Goal: Task Accomplishment & Management: Complete application form

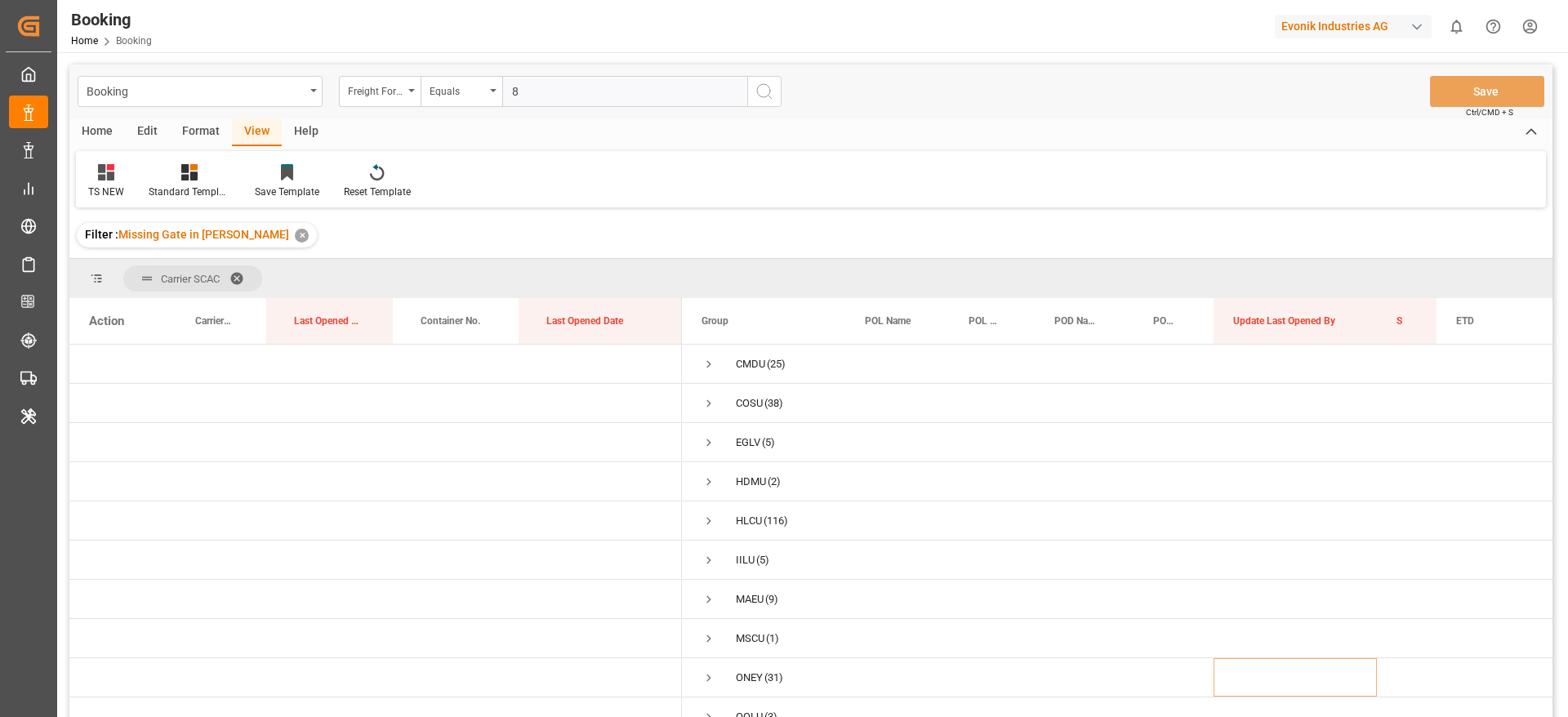
scroll to position [60, 0]
click at [706, 542] on span "Press SPACE to select this row." at bounding box center [708, 545] width 14 height 14
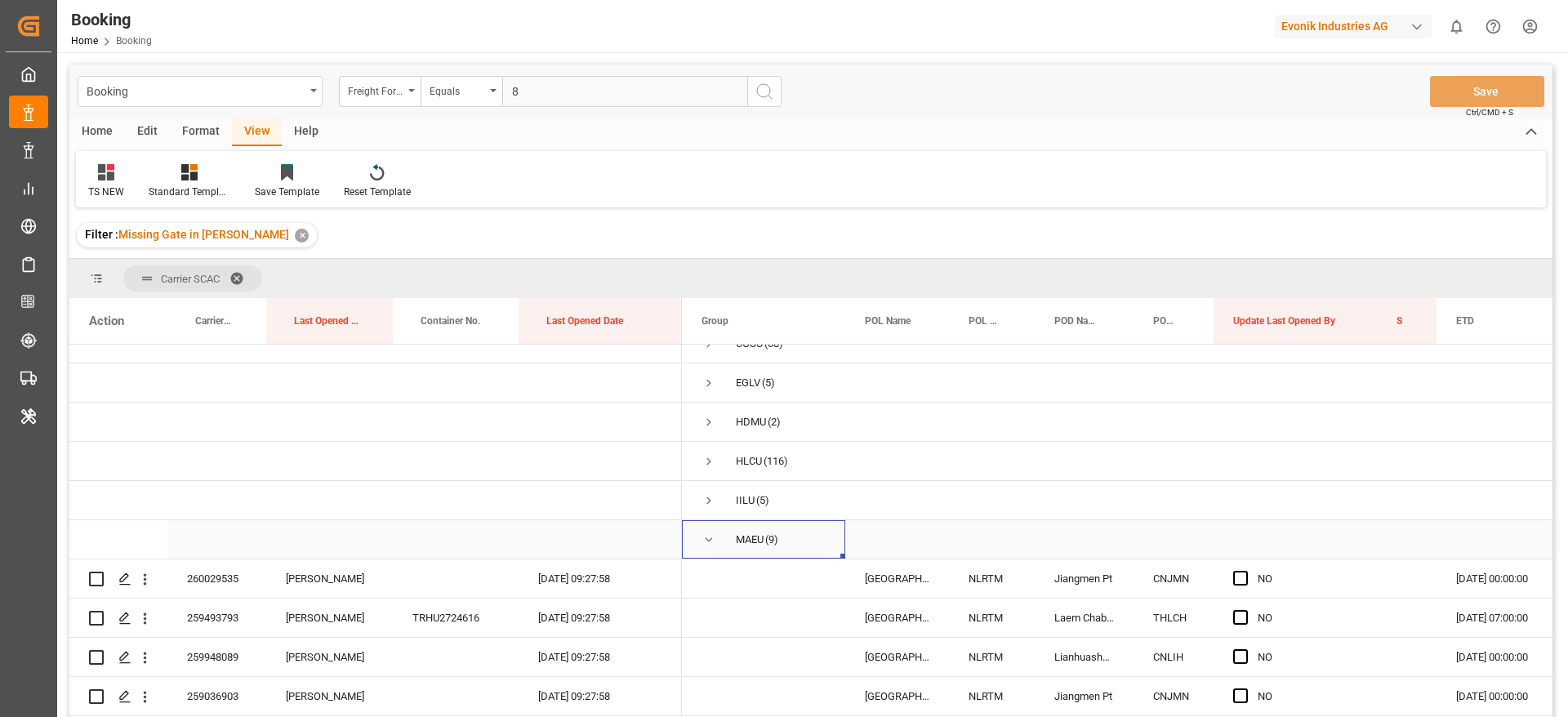
scroll to position [182, 0]
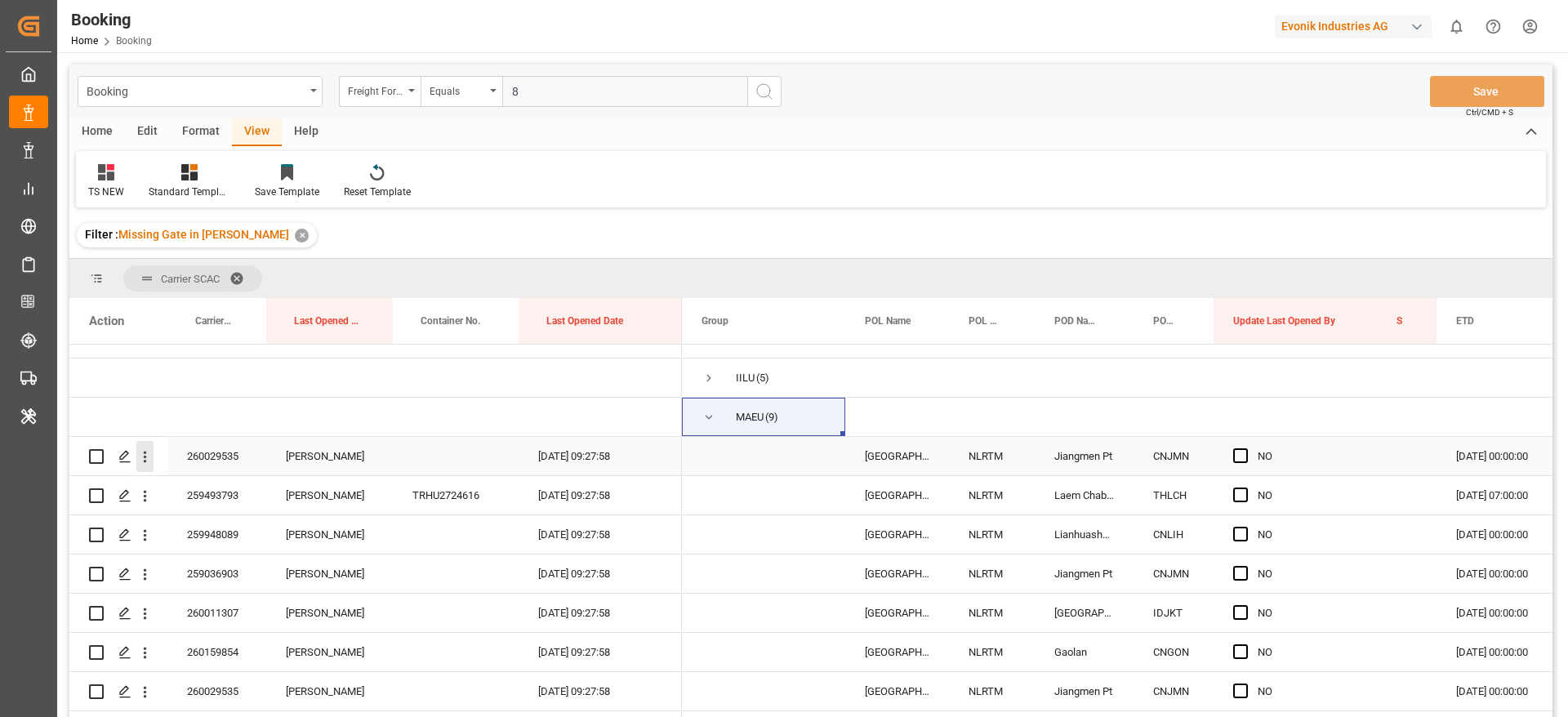
click at [151, 454] on icon "open menu" at bounding box center [145, 457] width 17 height 17
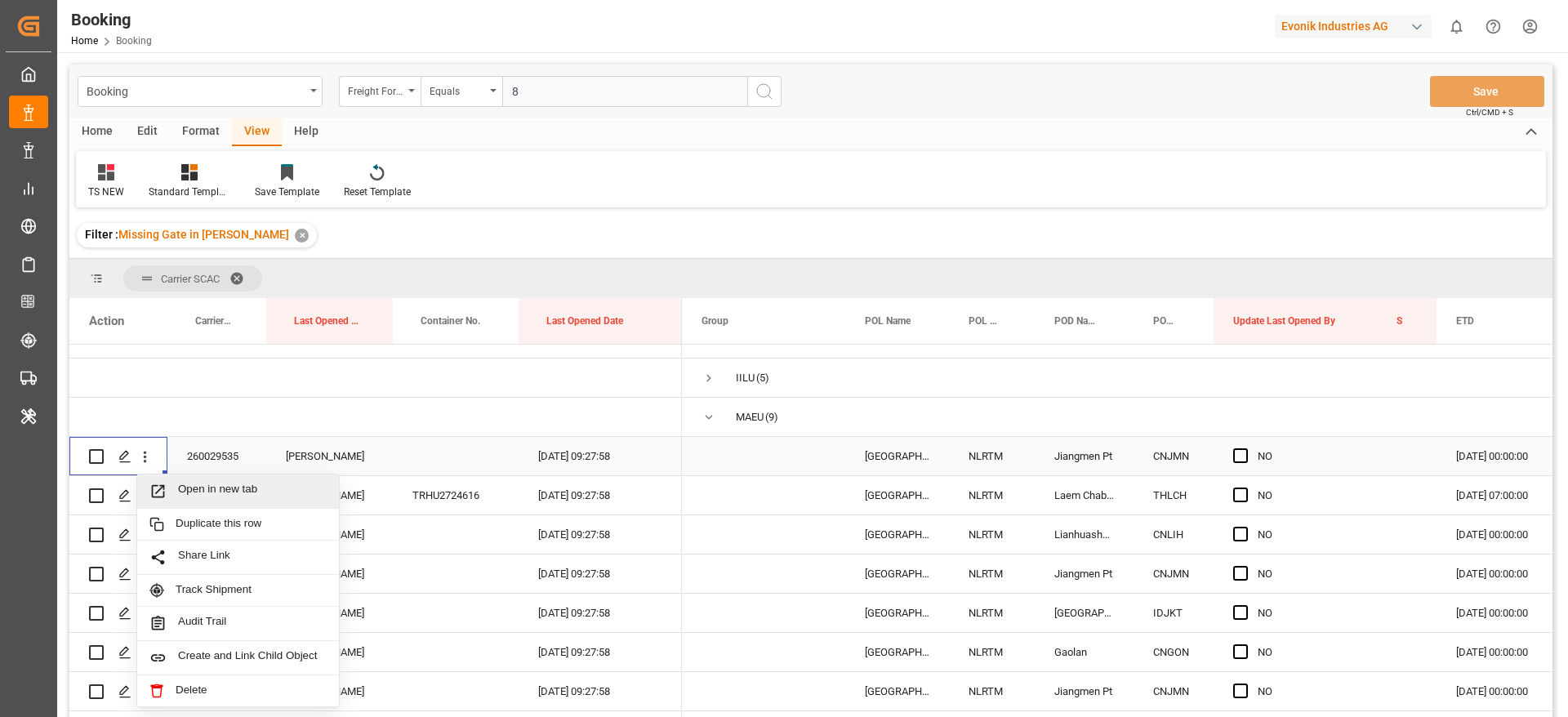
click at [286, 486] on span "Open in new tab" at bounding box center [252, 491] width 149 height 17
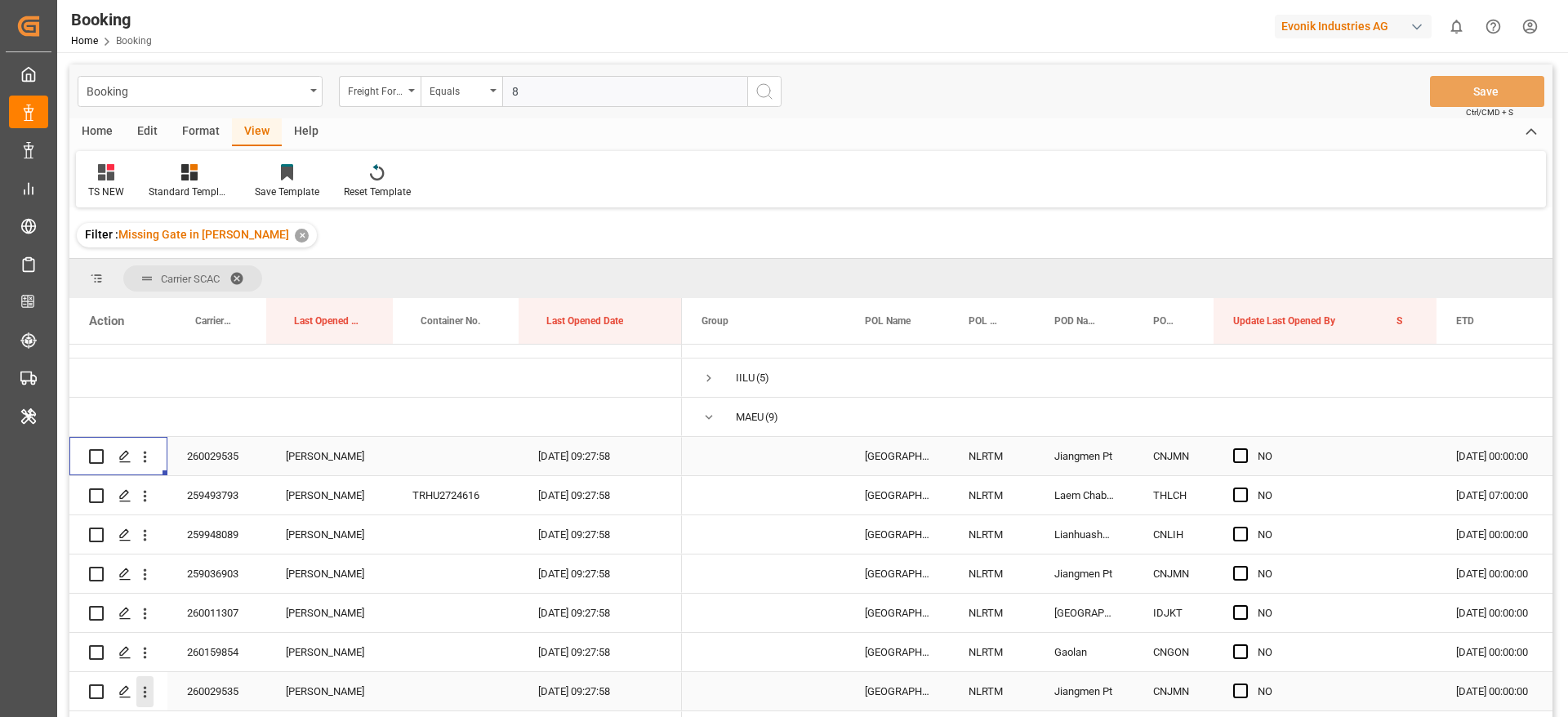
scroll to position [305, 0]
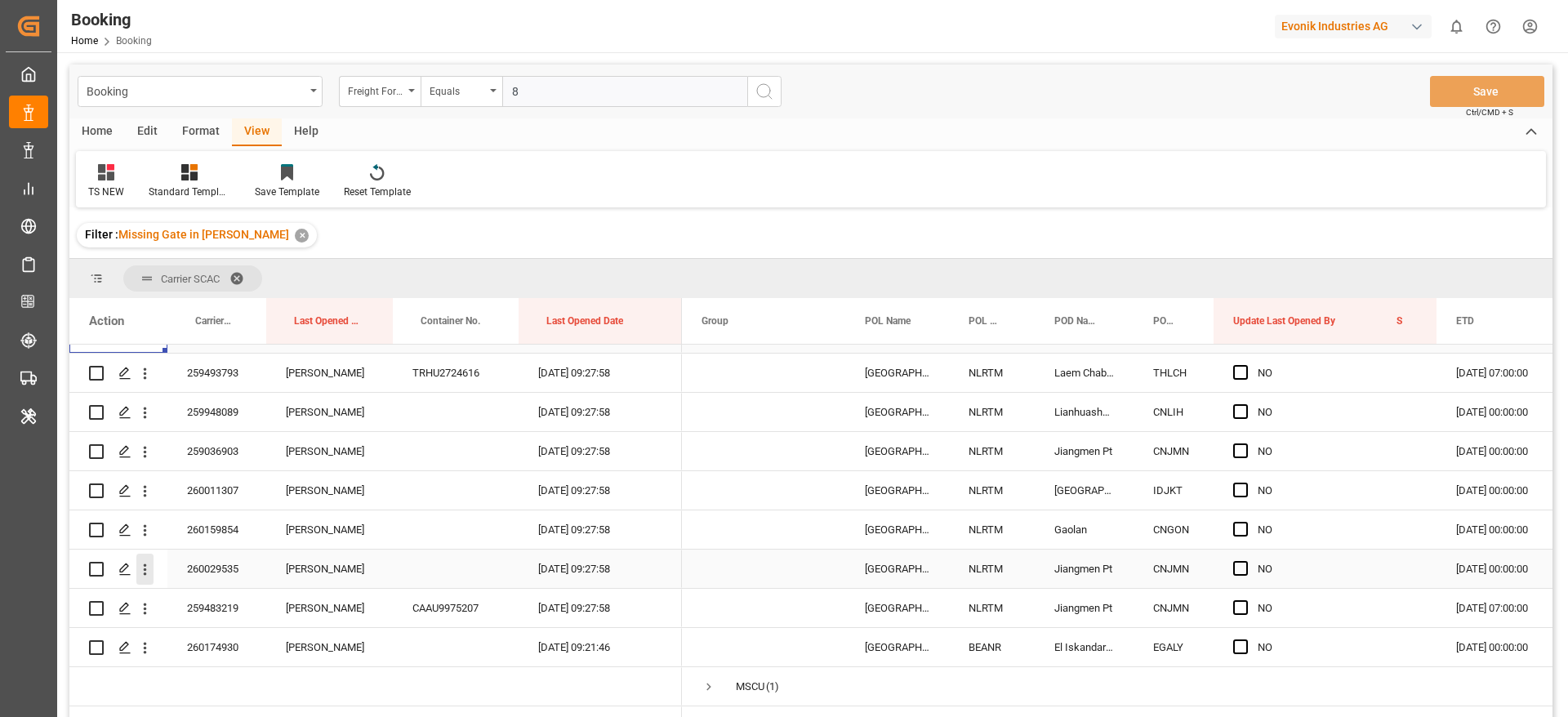
click at [148, 572] on icon "open menu" at bounding box center [145, 569] width 17 height 17
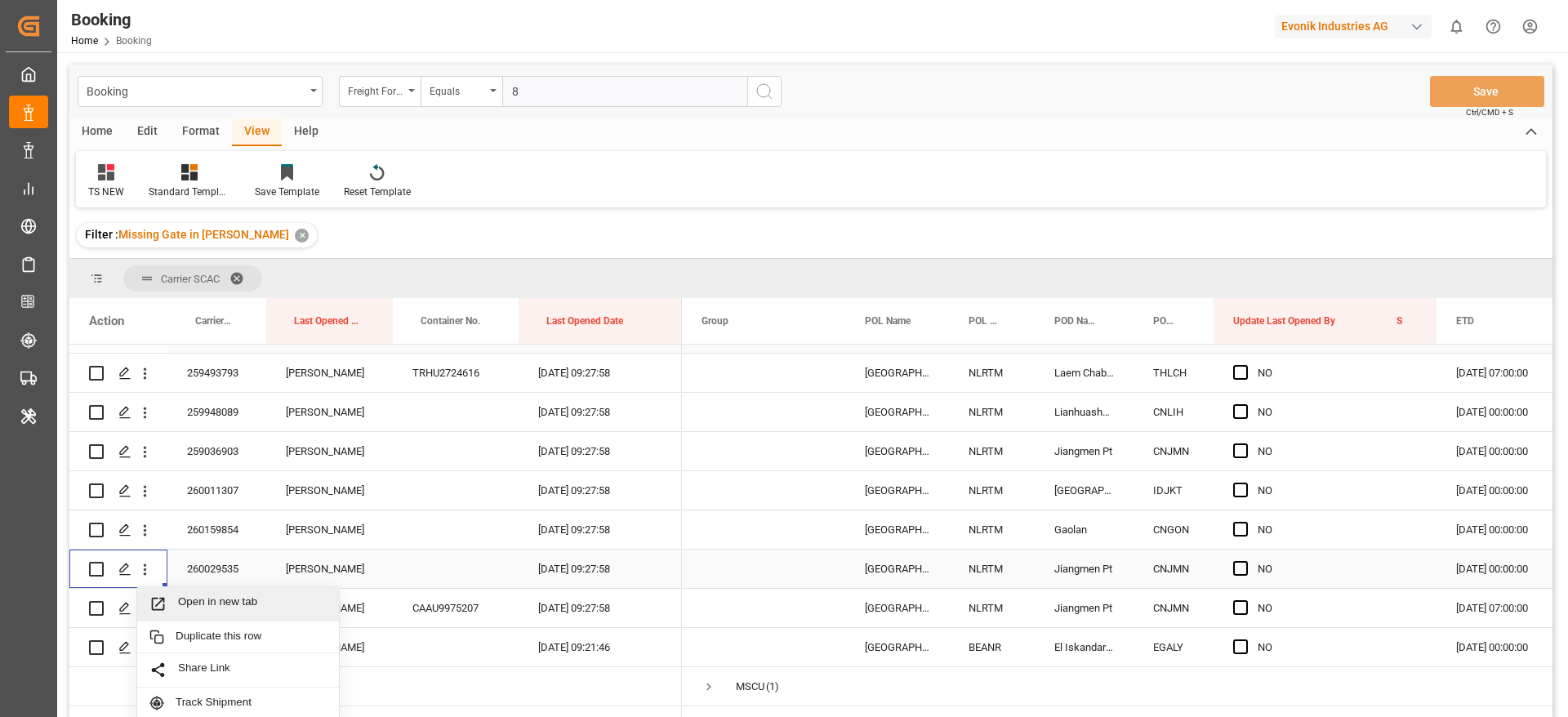
click at [265, 595] on span "Open in new tab" at bounding box center [252, 604] width 149 height 17
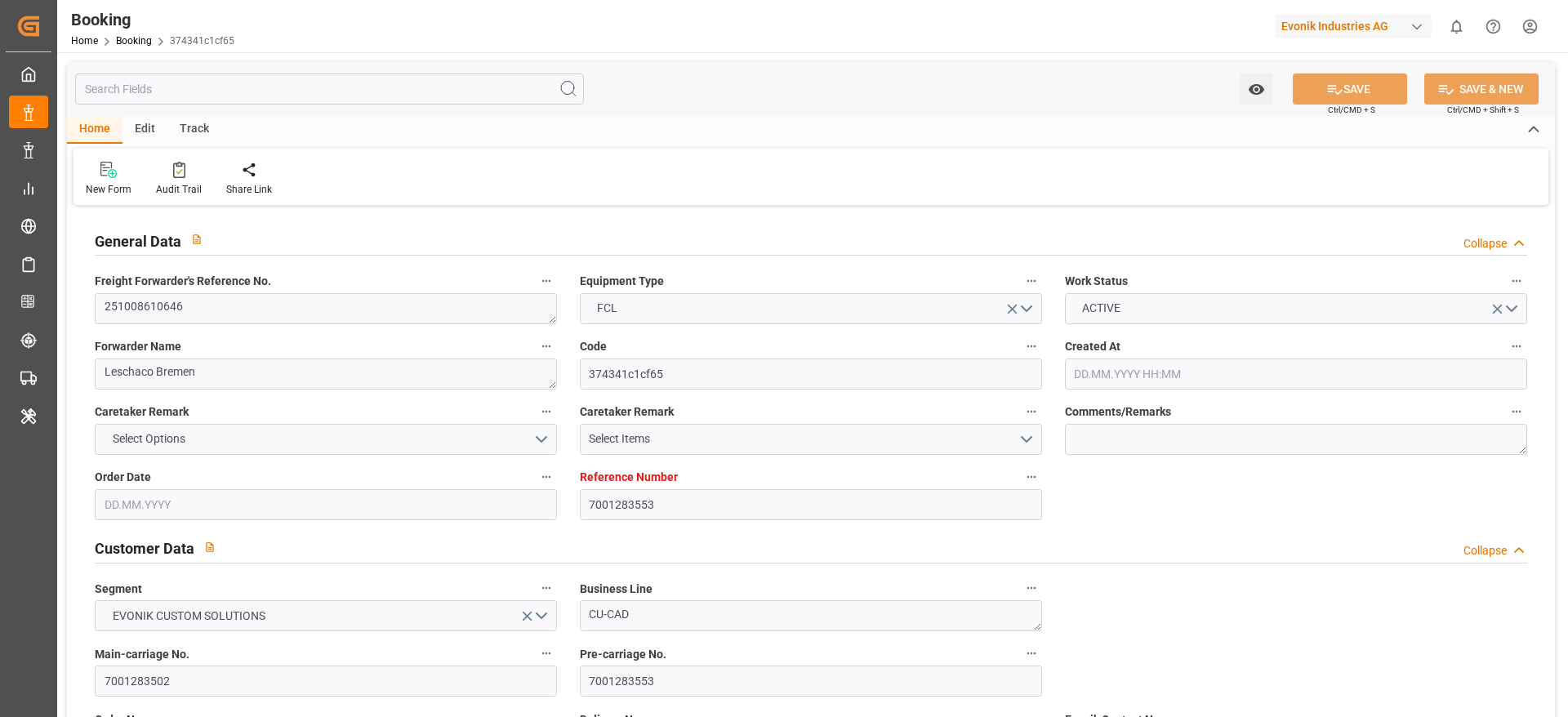
type input "7001283553"
type input "9632117"
type input "Maersk"
type input "Maersk Line AS"
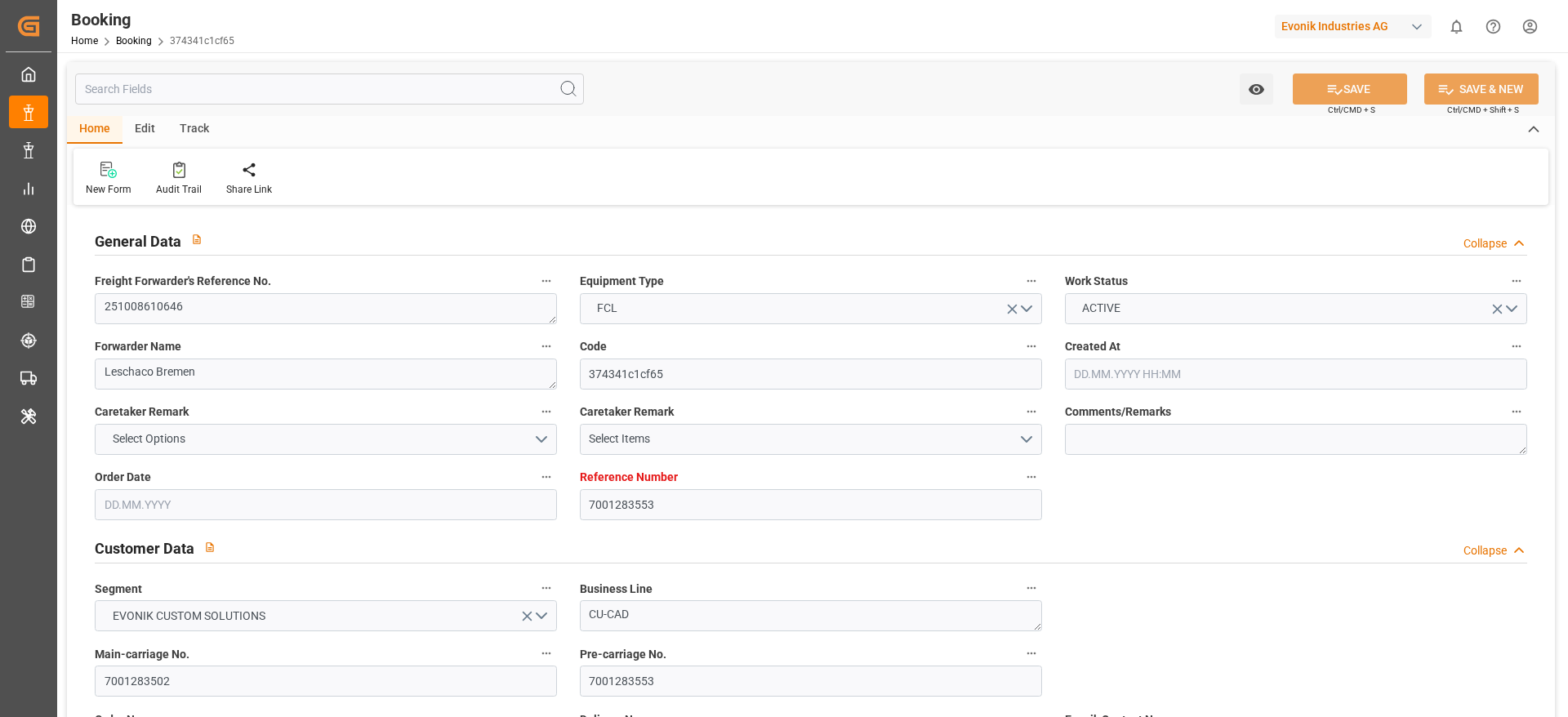
type input "NLRTM"
type input "CNJMN"
type input "MYTPP"
type input "CNNSA"
type input "[DATE] 08:29"
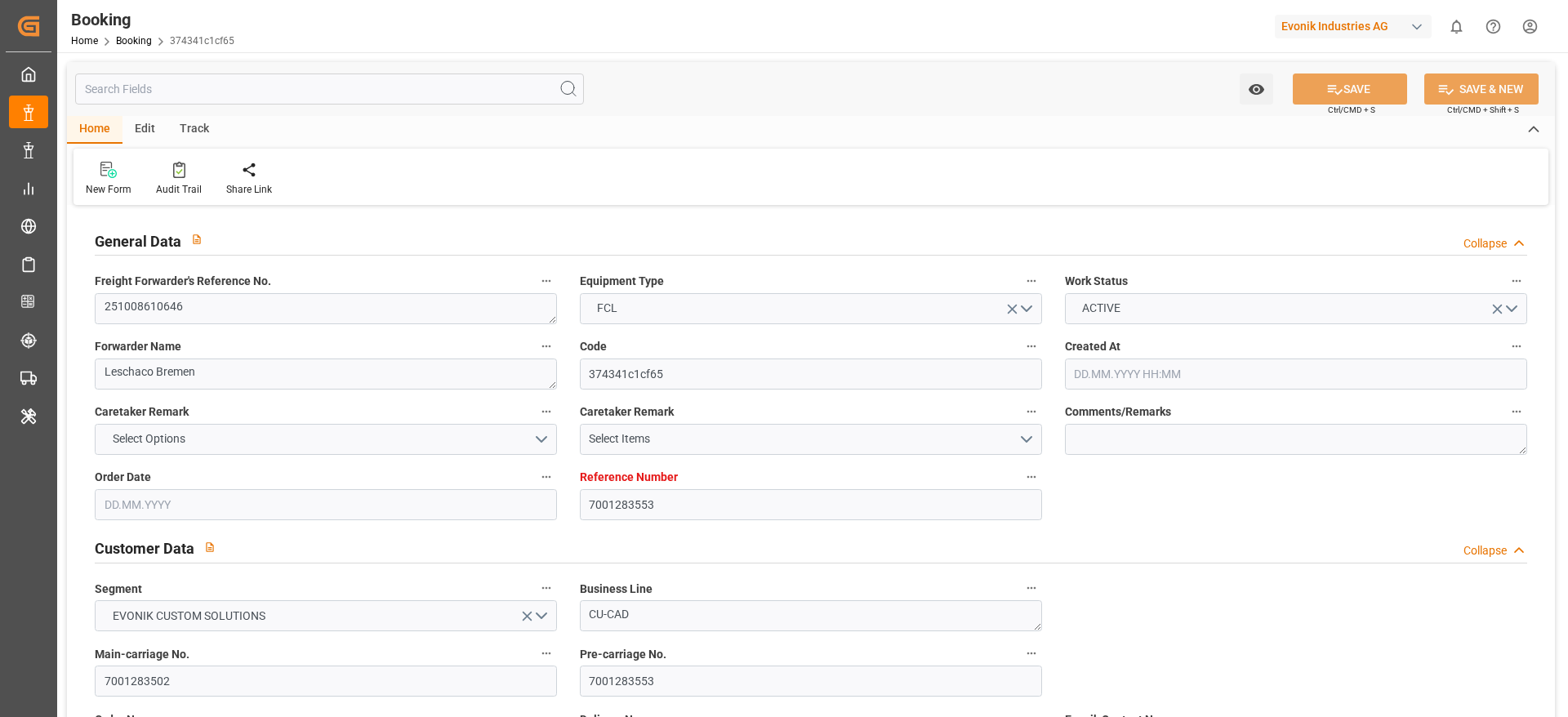
type input "[DATE]"
type input "[DATE] 00:00"
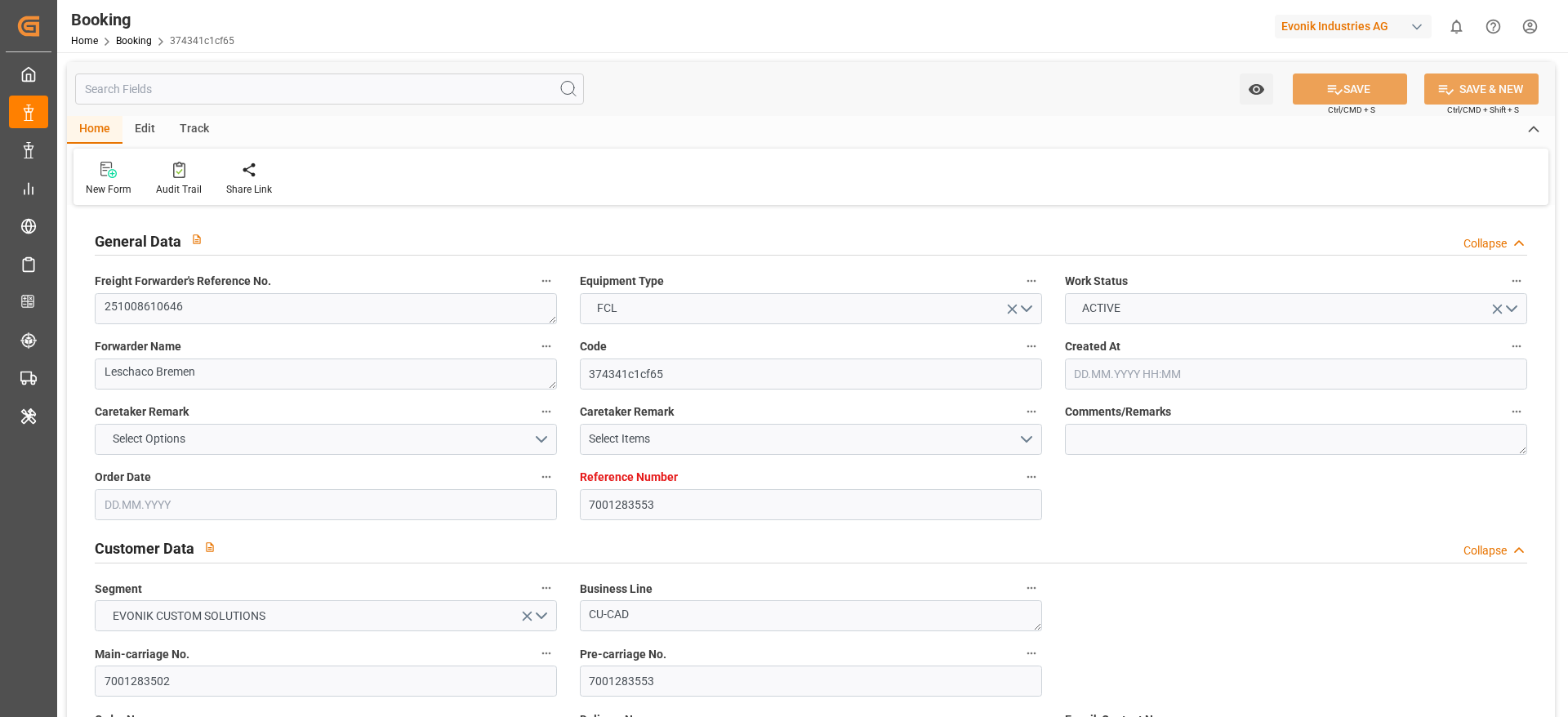
type input "[DATE]"
type input "[DATE] 00:00"
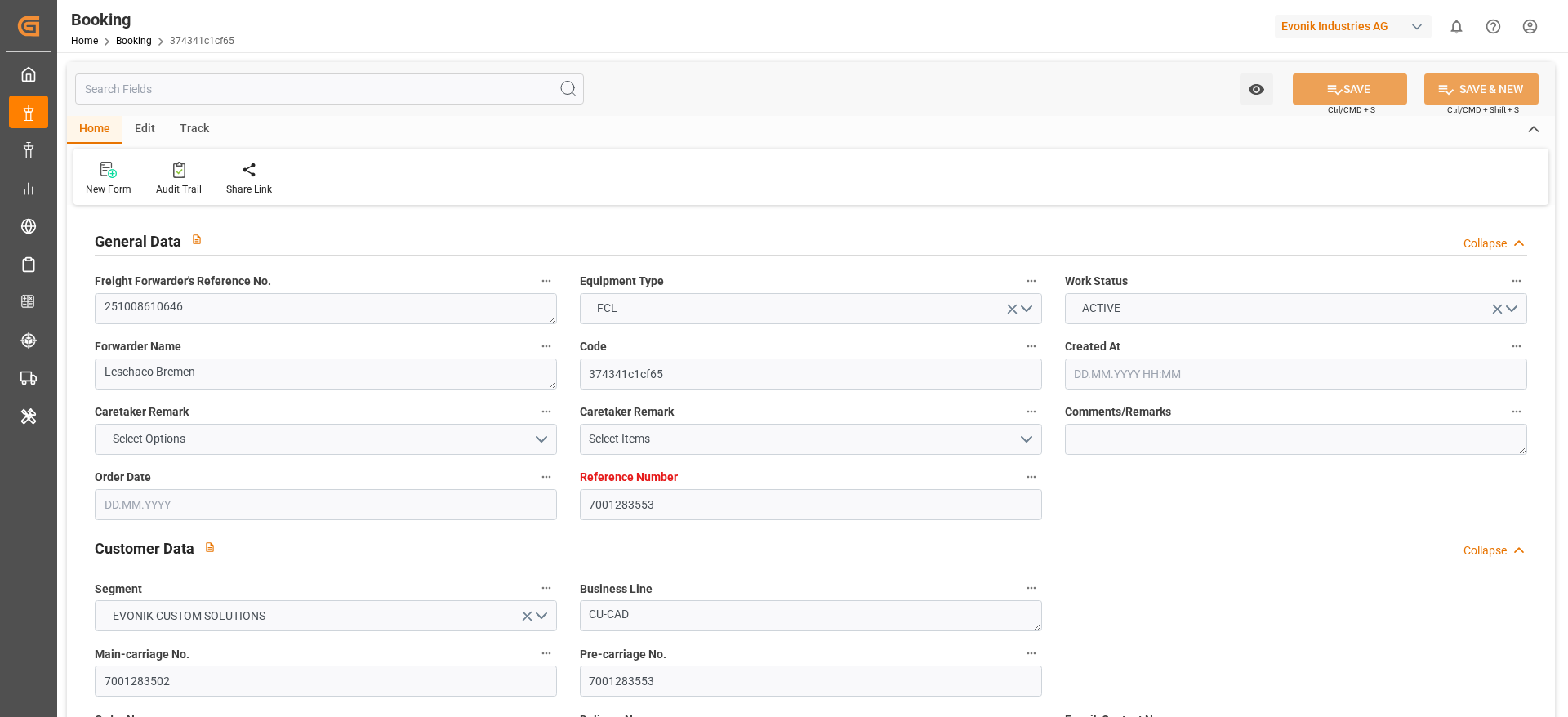
type input "[DATE] 00:00"
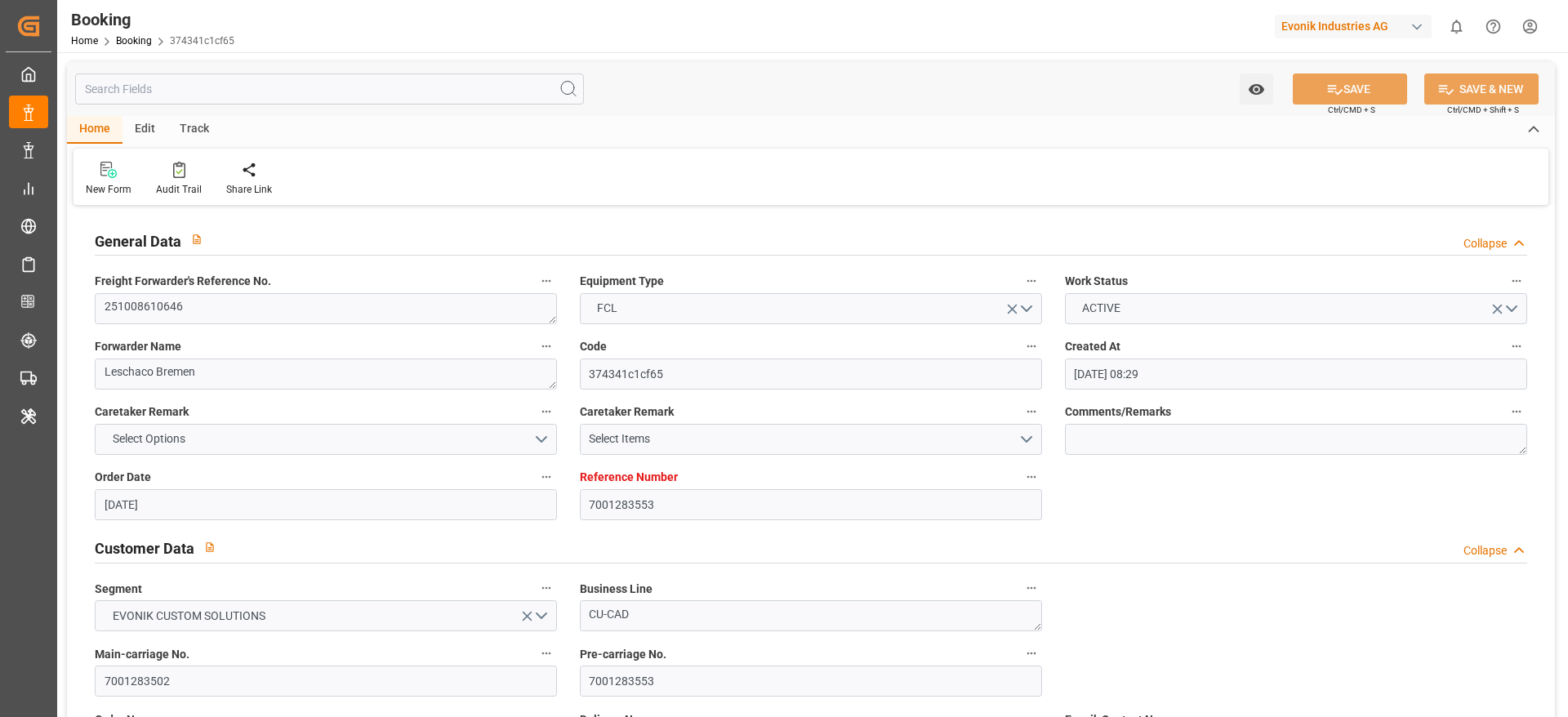
type input "[DATE] 00:00"
click at [1044, 303] on button "ACTIVE" at bounding box center [1296, 309] width 462 height 31
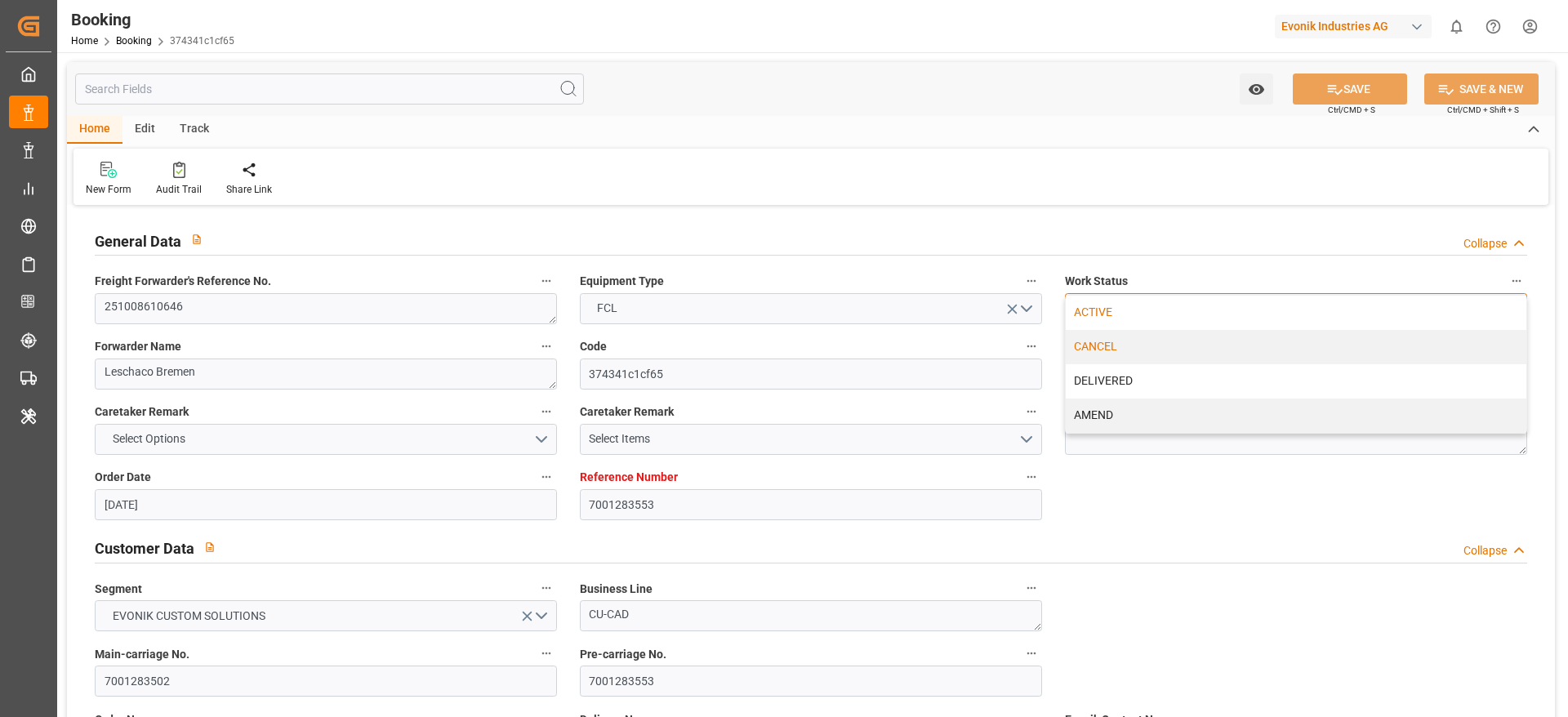
click at [1044, 341] on div "CANCEL" at bounding box center [1295, 347] width 460 height 34
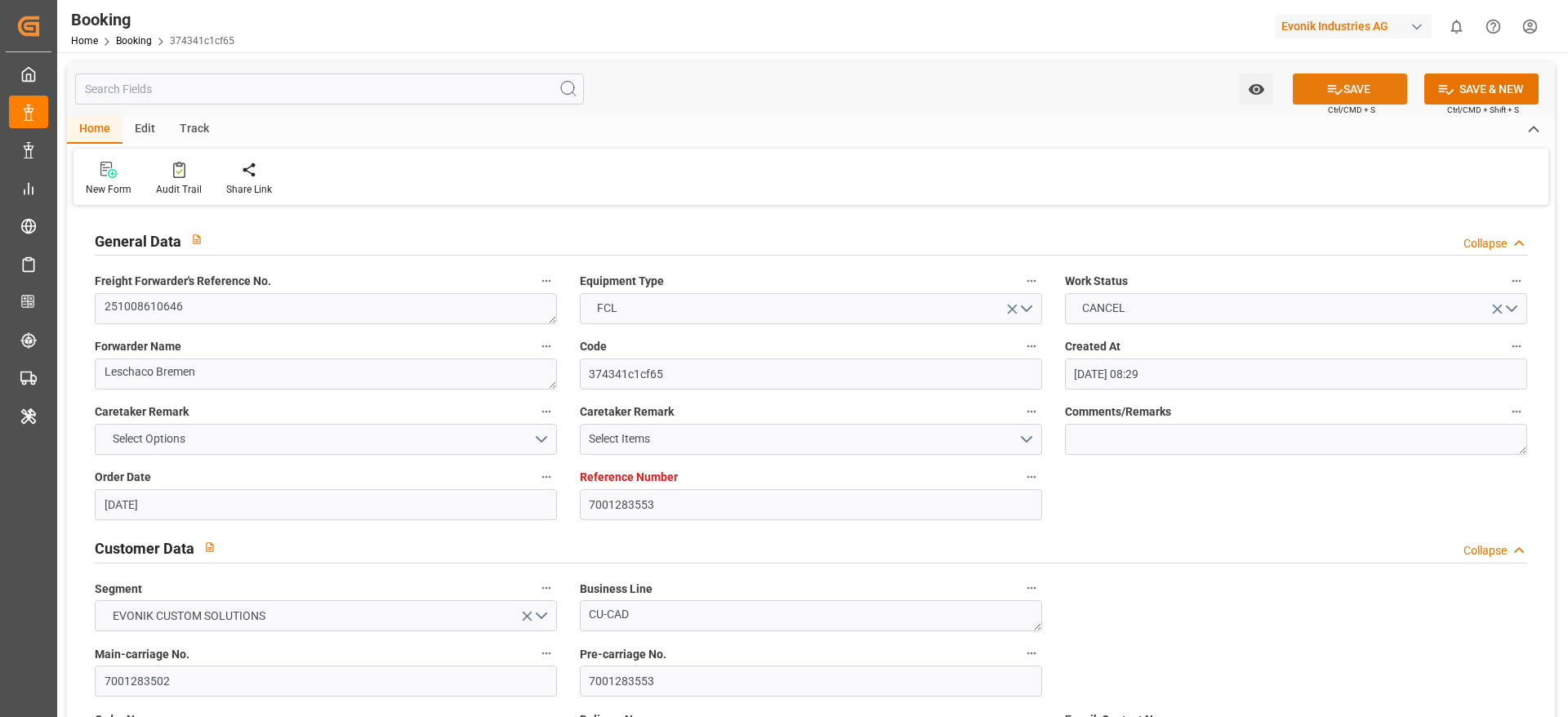
click at [1044, 87] on button "SAVE" at bounding box center [1350, 89] width 114 height 31
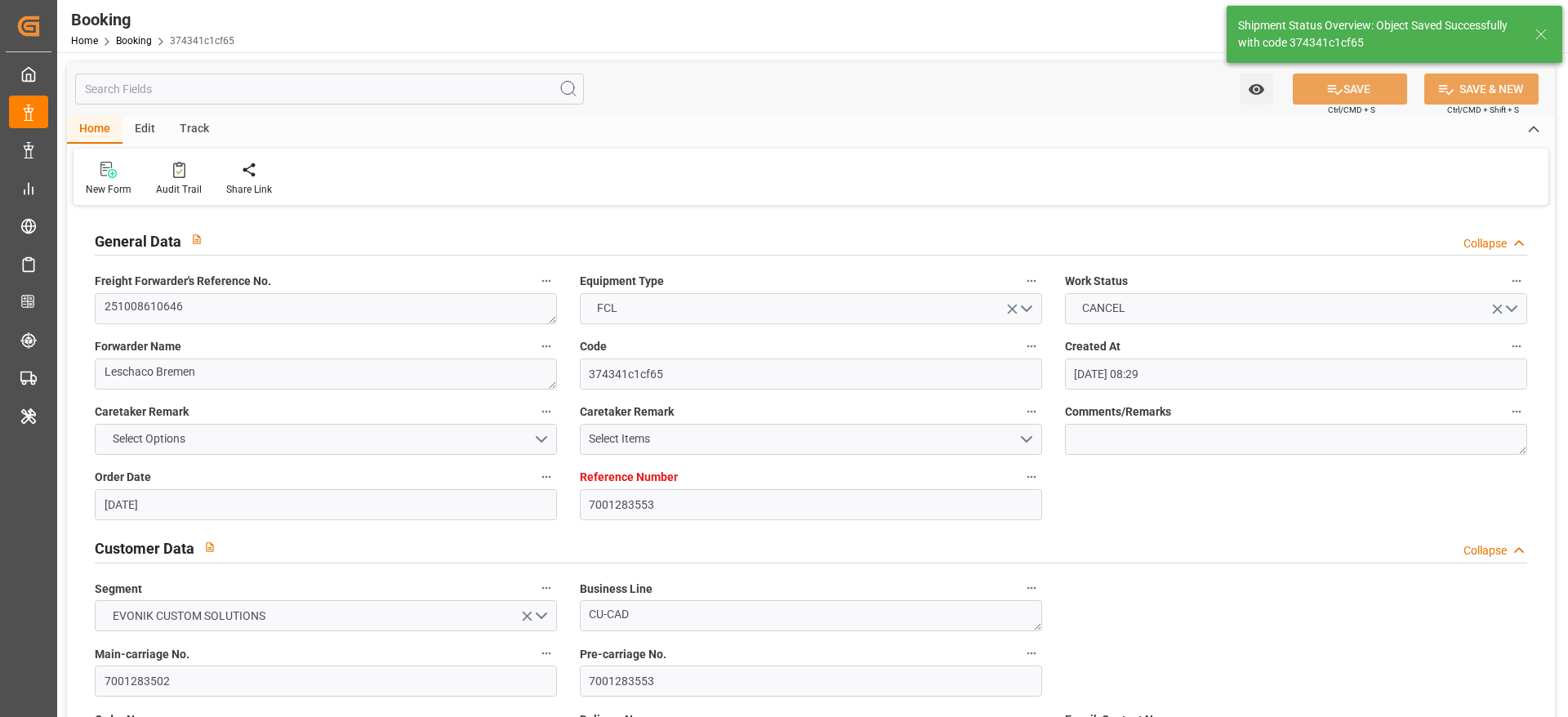
type input "[DATE] 11:21"
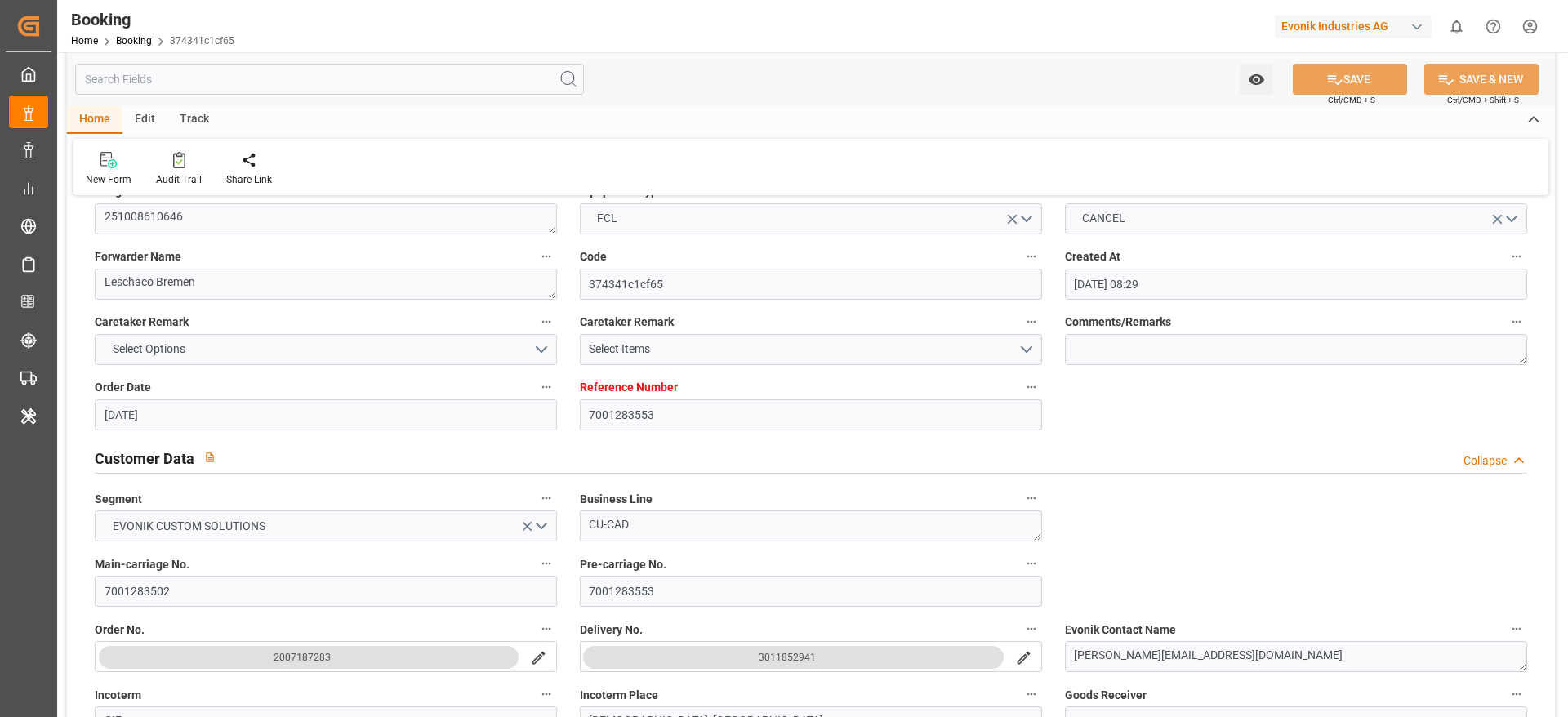
scroll to position [123, 0]
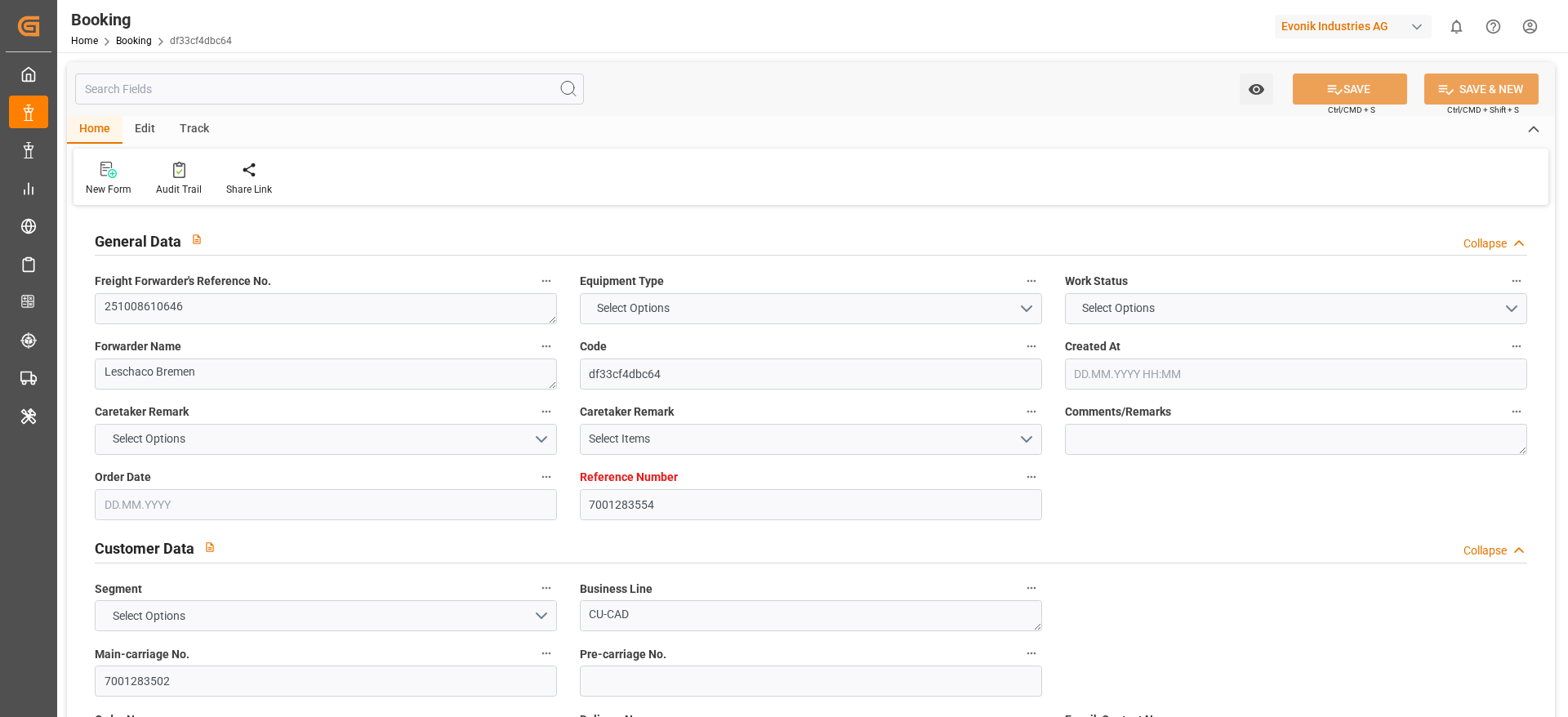
type input "7001283554"
type input "9632117"
type input "Maersk"
type input "Maersk Line AS"
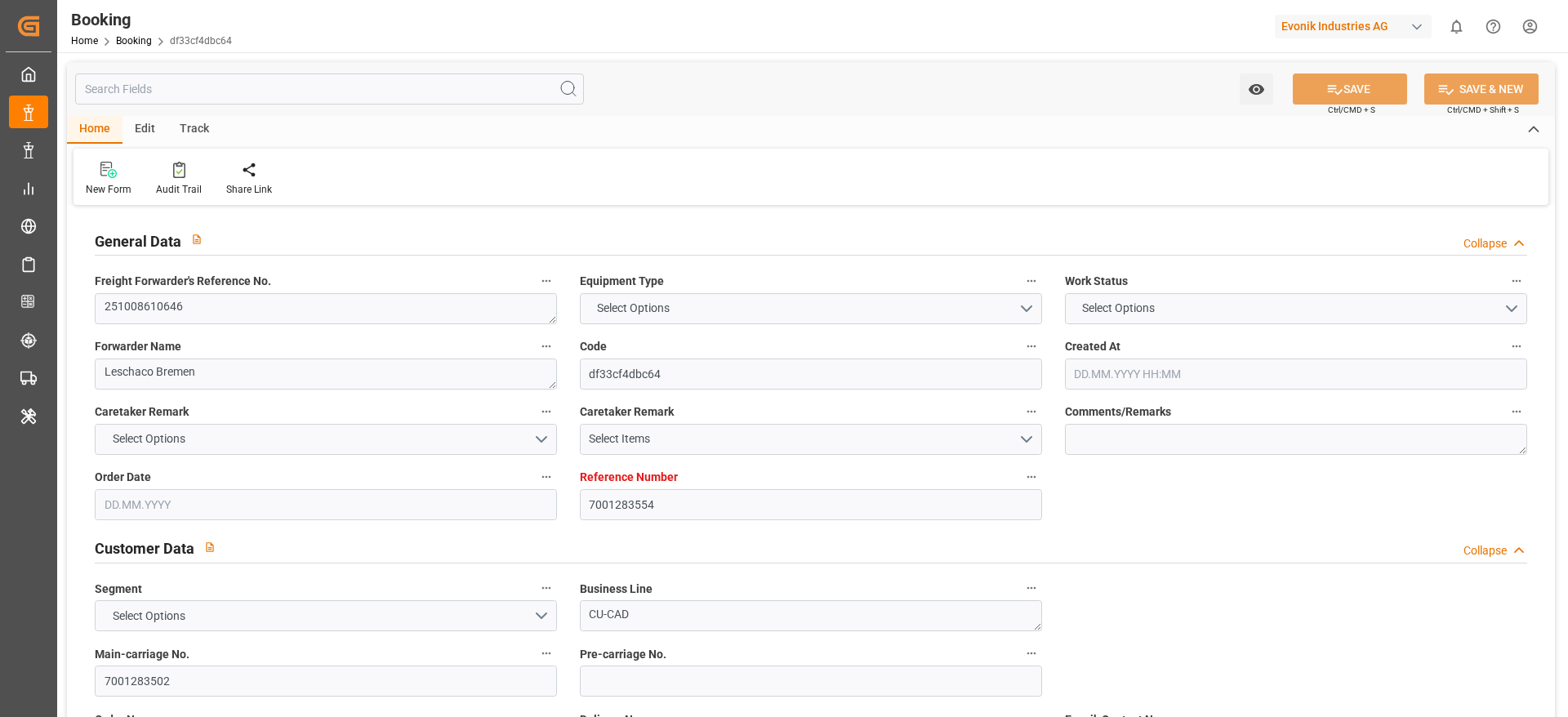
type input "NLRTM"
type input "CNJMN"
type input "MYTPP"
type input "CNNSA"
type input "[DATE] 08:29"
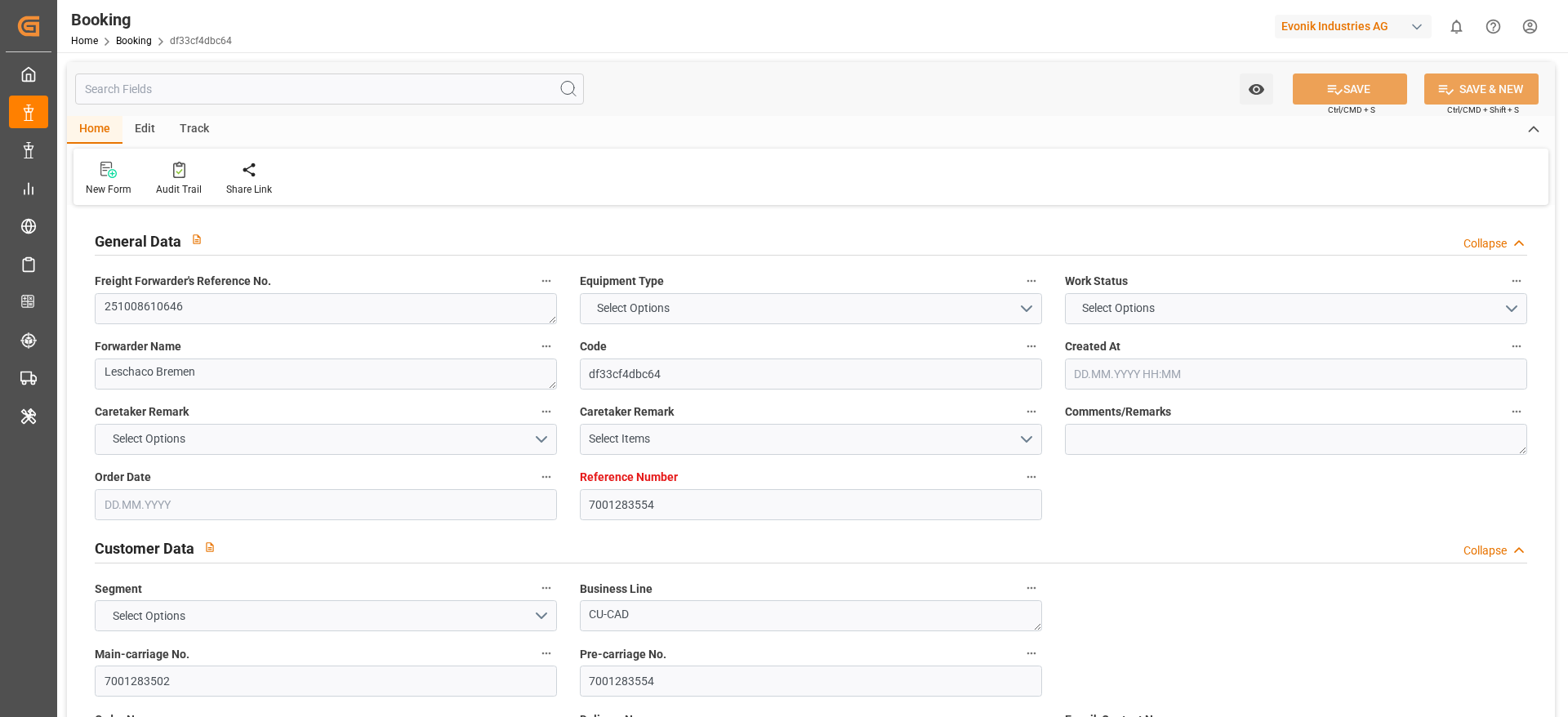
type input "[DATE]"
type input "[DATE] 00:00"
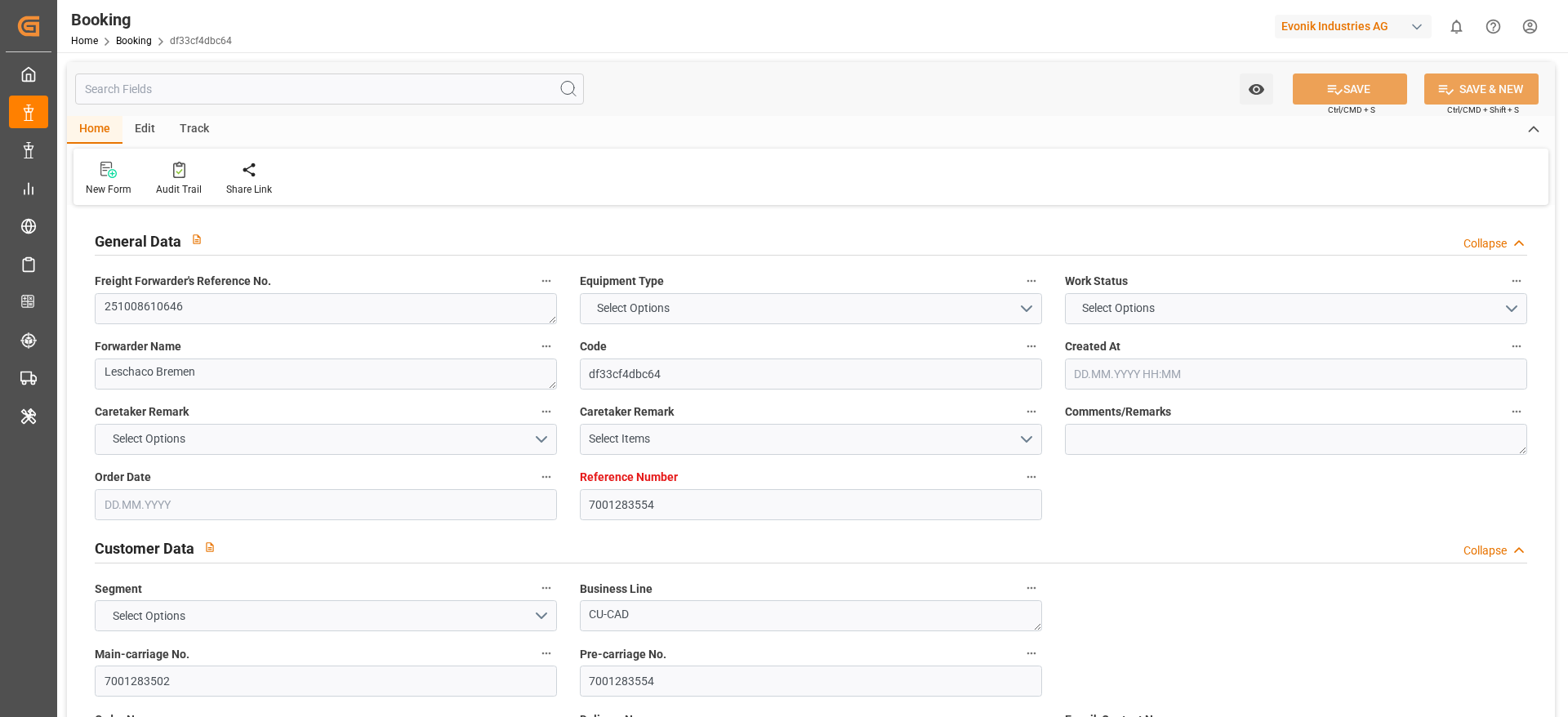
type input "[DATE]"
type input "[DATE] 00:00"
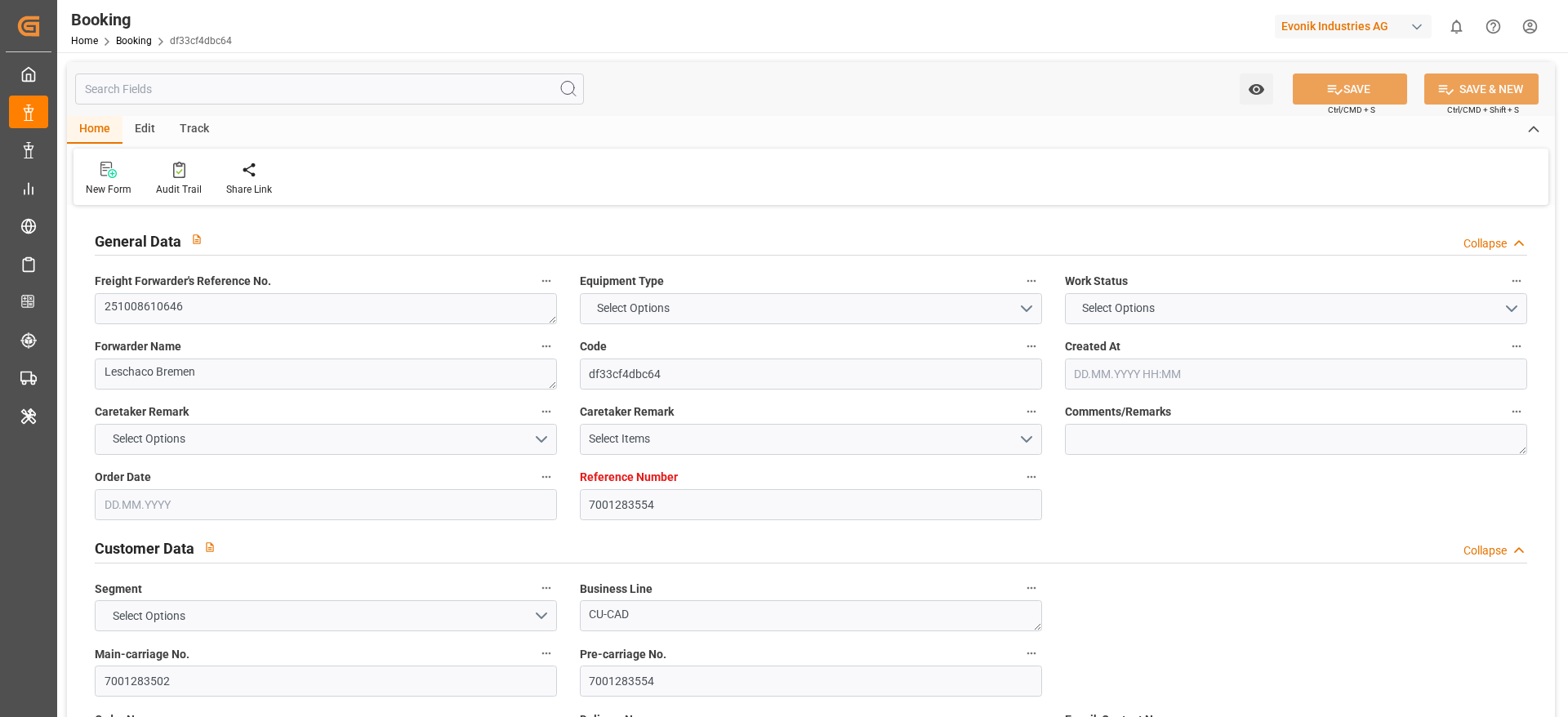
type input "[DATE] 00:00"
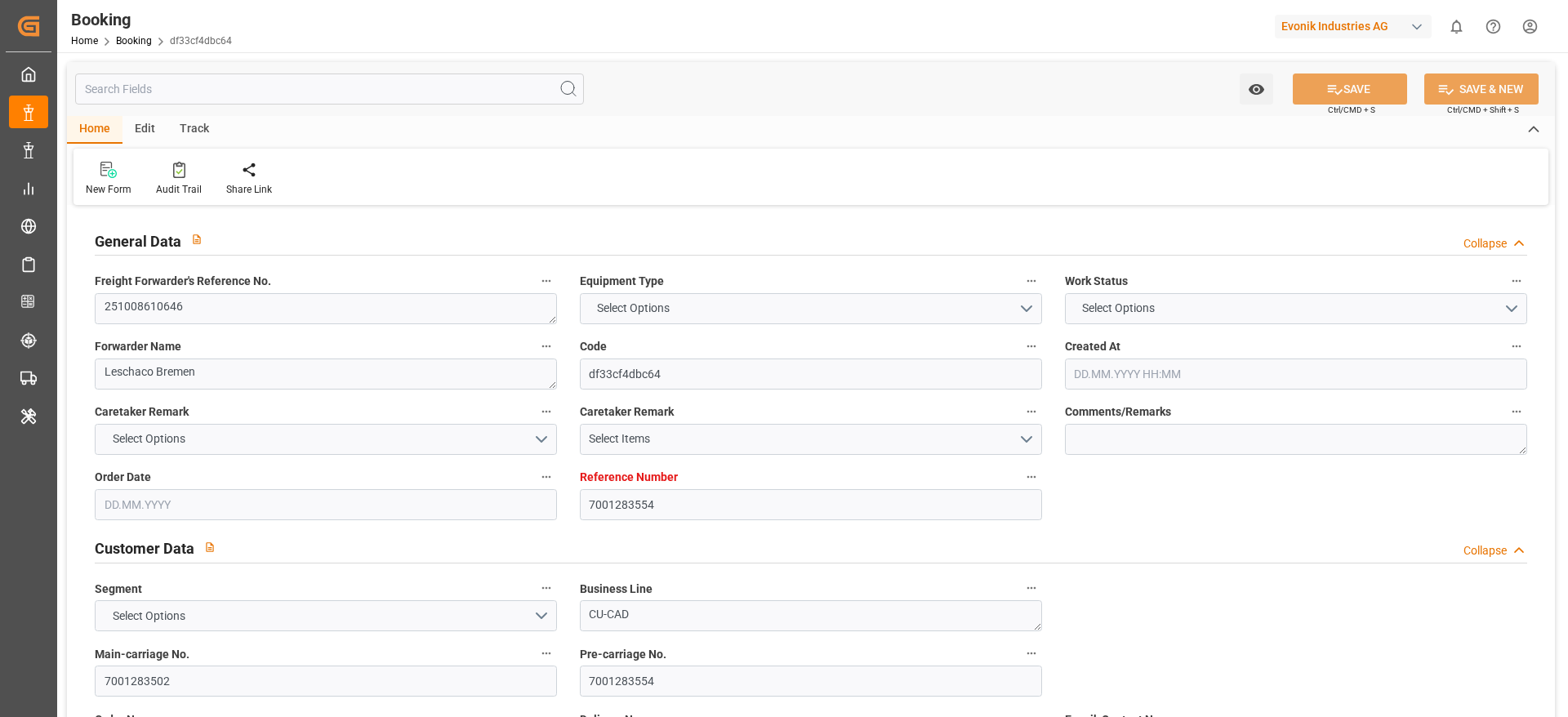
type input "[DATE] 00:00"
click at [1242, 309] on button "ACTIVE" at bounding box center [1296, 309] width 462 height 31
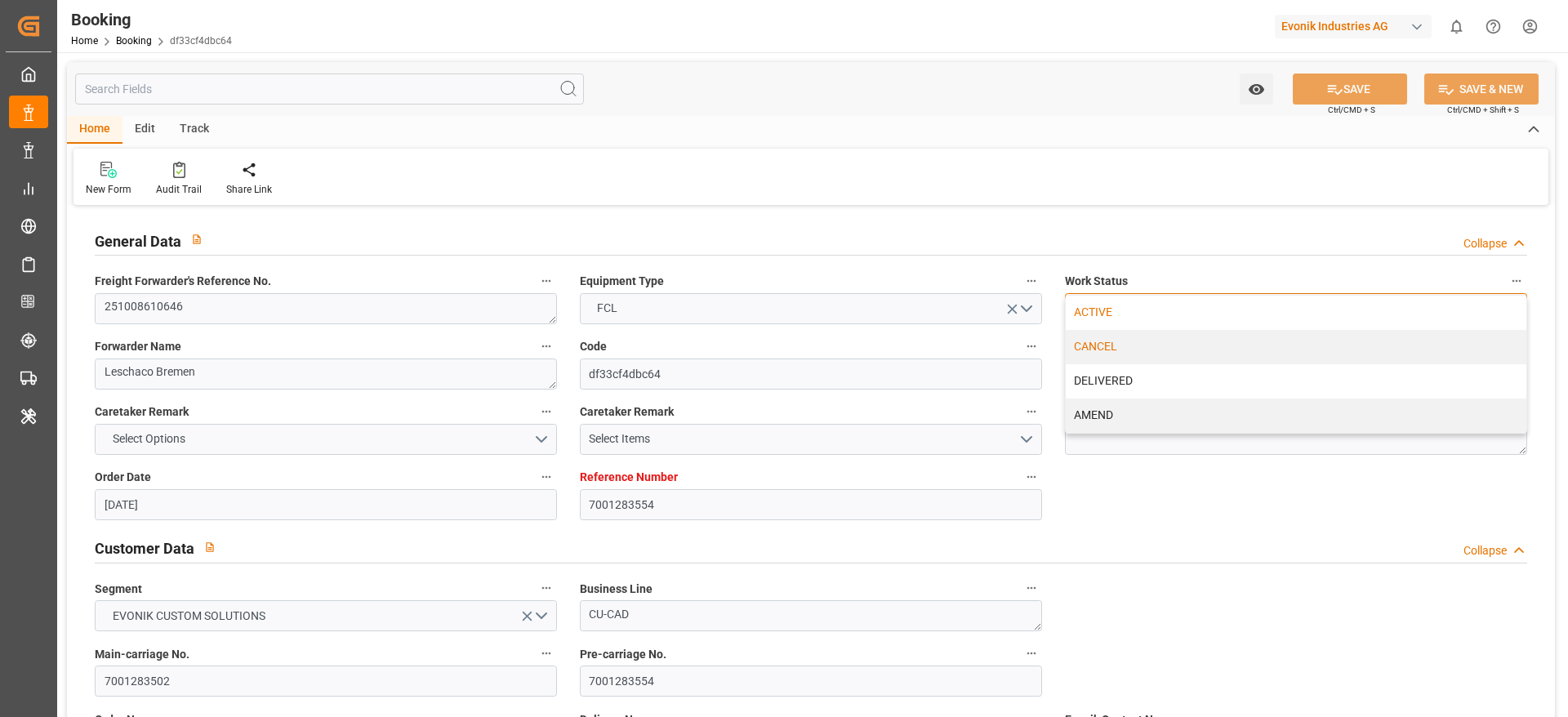
click at [1116, 346] on div "CANCEL" at bounding box center [1295, 347] width 460 height 34
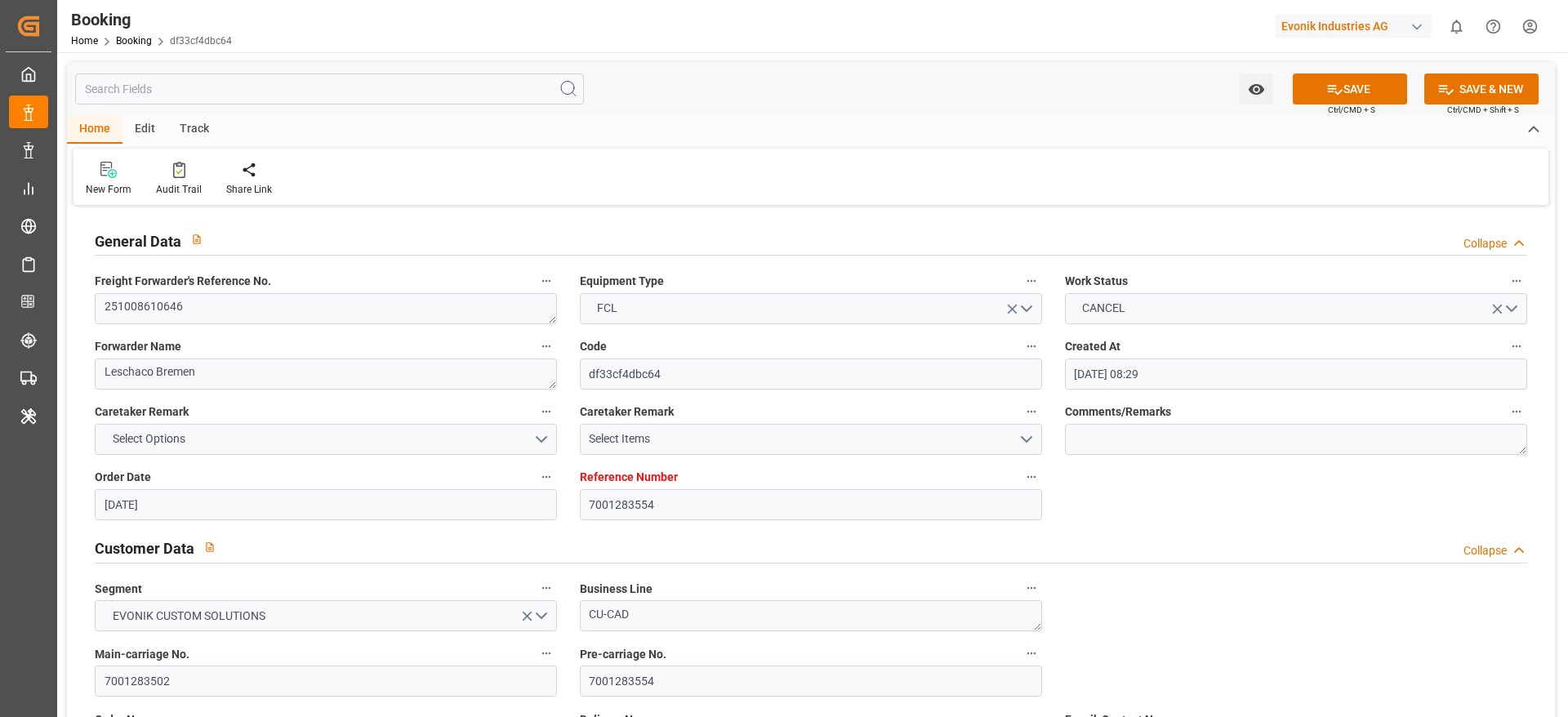
click at [1378, 79] on button "SAVE" at bounding box center [1350, 89] width 114 height 31
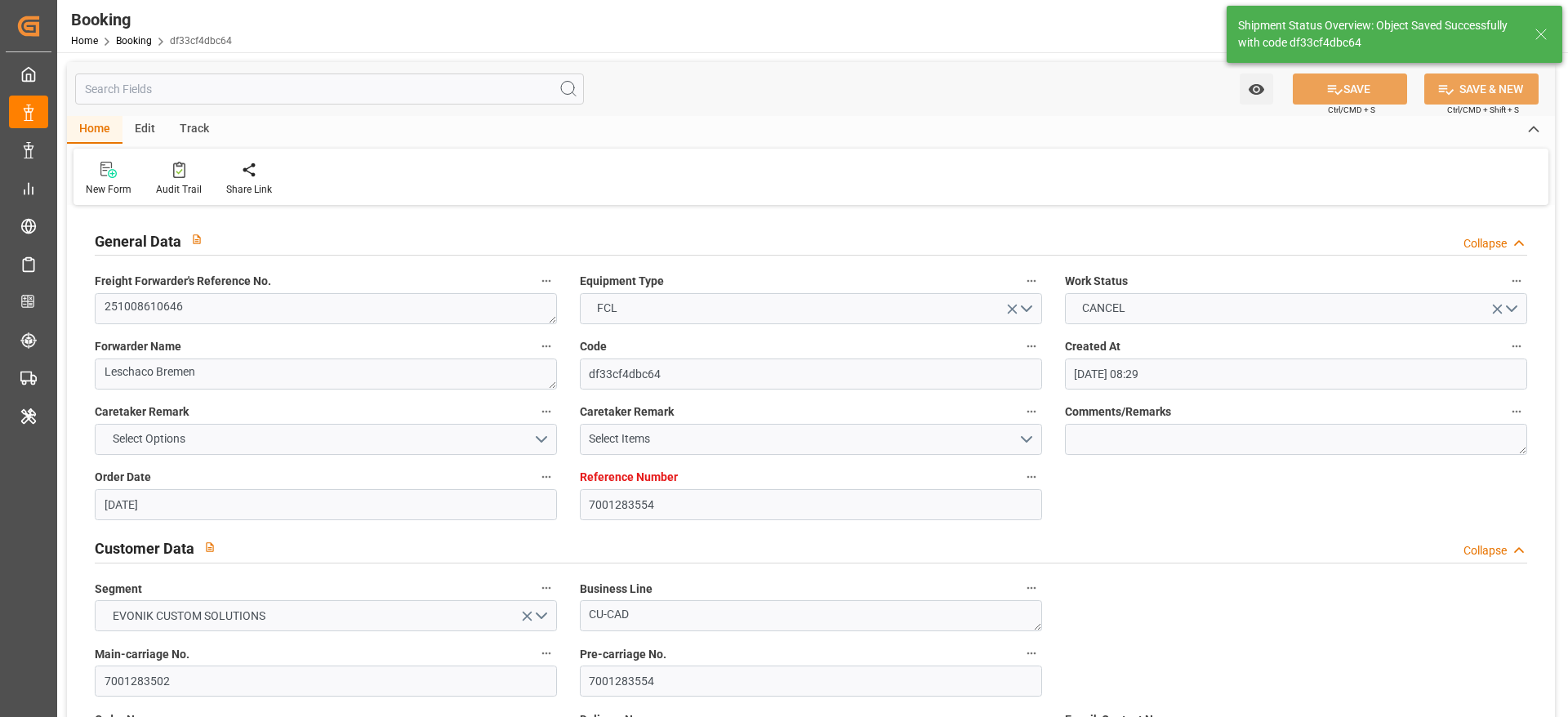
type input "[DATE] 11:21"
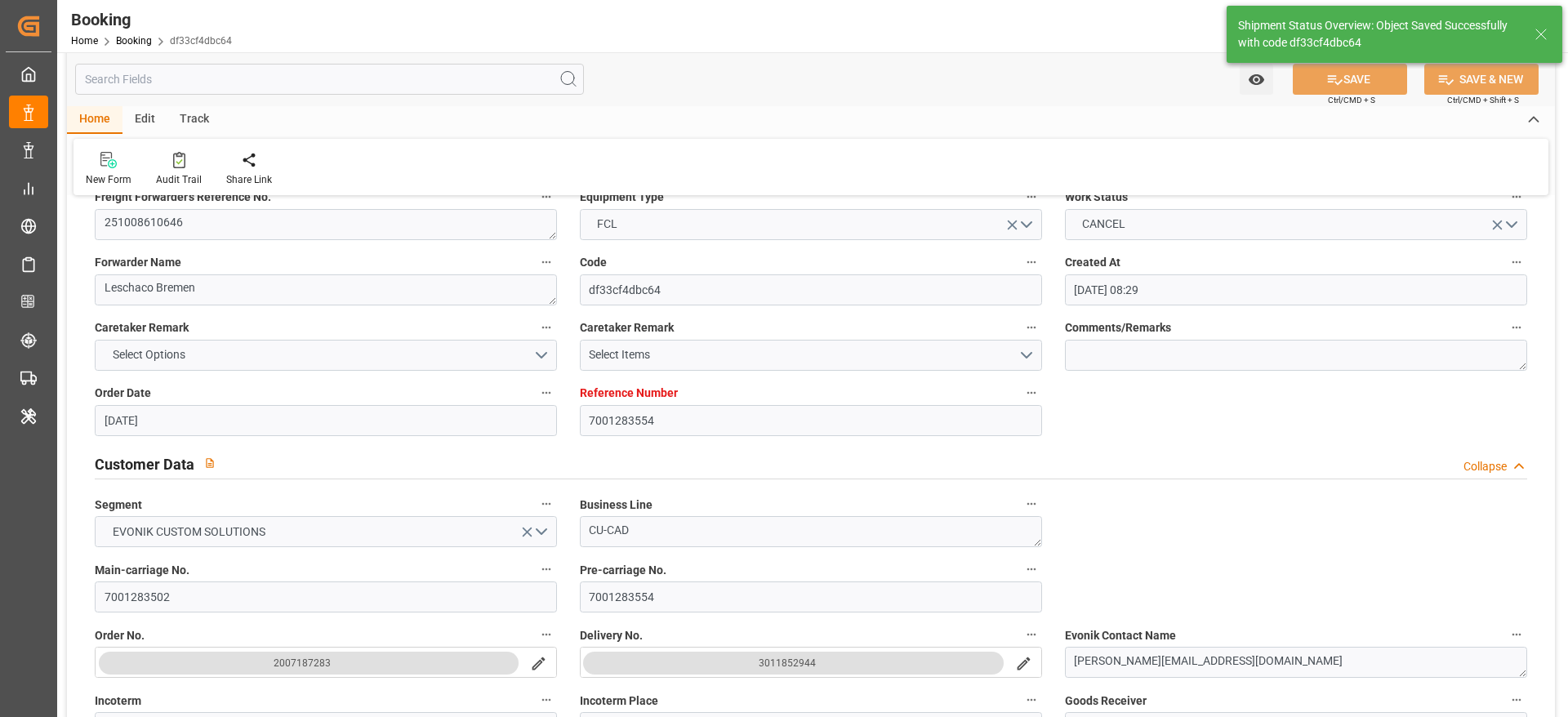
scroll to position [123, 0]
